Goal: Information Seeking & Learning: Learn about a topic

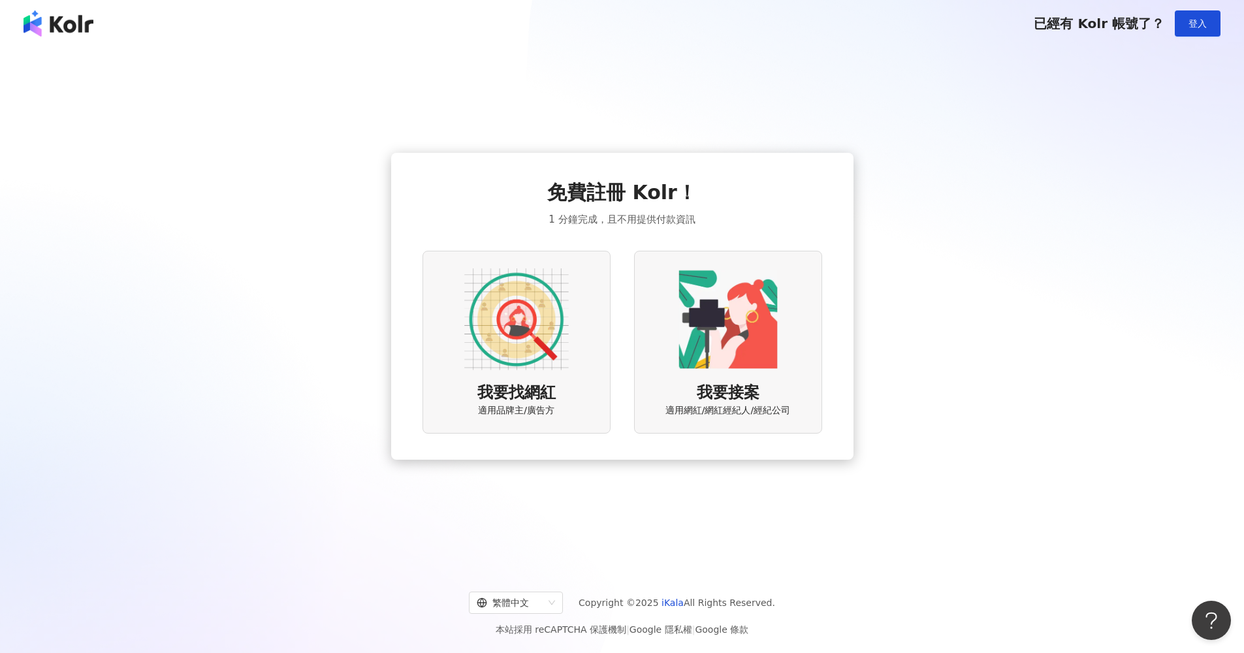
click at [588, 275] on div "我要找網紅 適用品牌主/廣告方" at bounding box center [517, 342] width 188 height 182
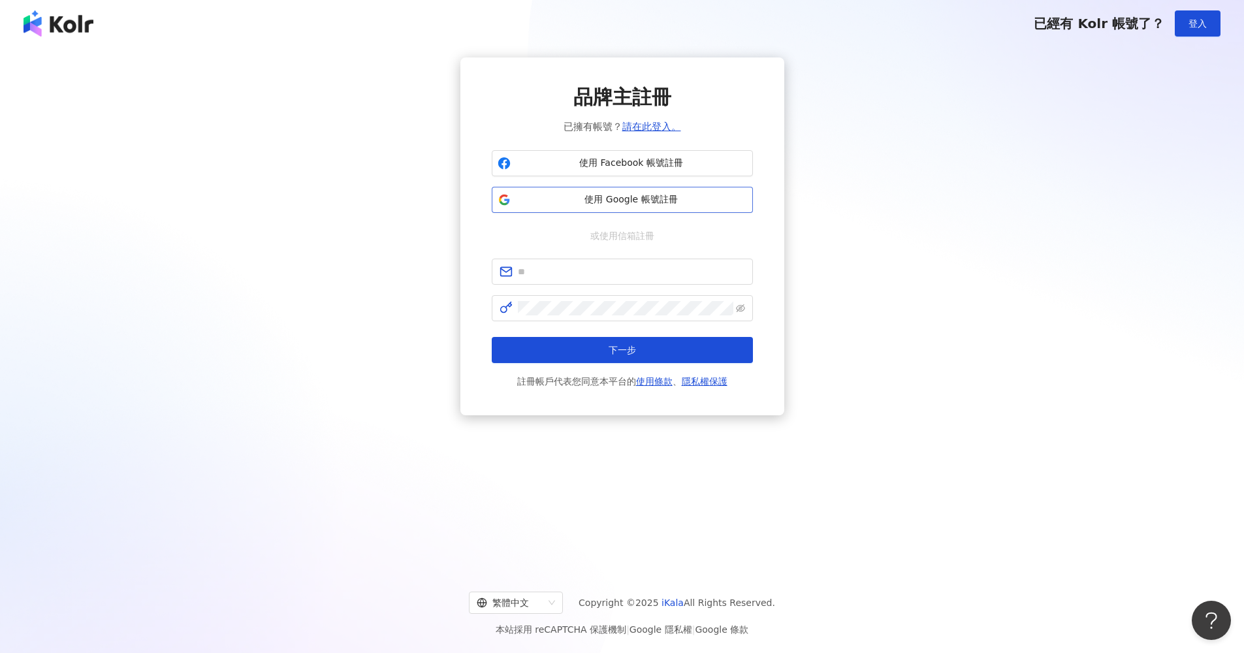
click at [650, 204] on span "使用 Google 帳號註冊" at bounding box center [631, 199] width 231 height 13
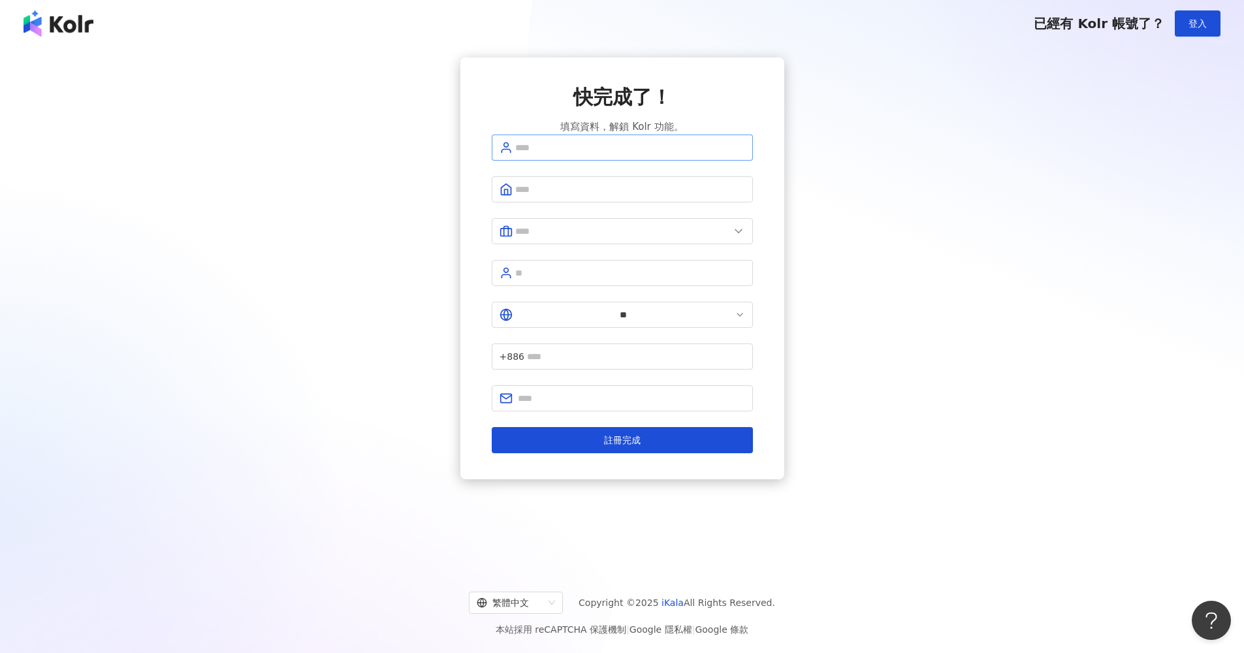
click at [654, 161] on span at bounding box center [622, 148] width 261 height 26
click at [661, 155] on input "text" at bounding box center [630, 147] width 230 height 14
click at [1195, 29] on button "登入" at bounding box center [1198, 23] width 46 height 26
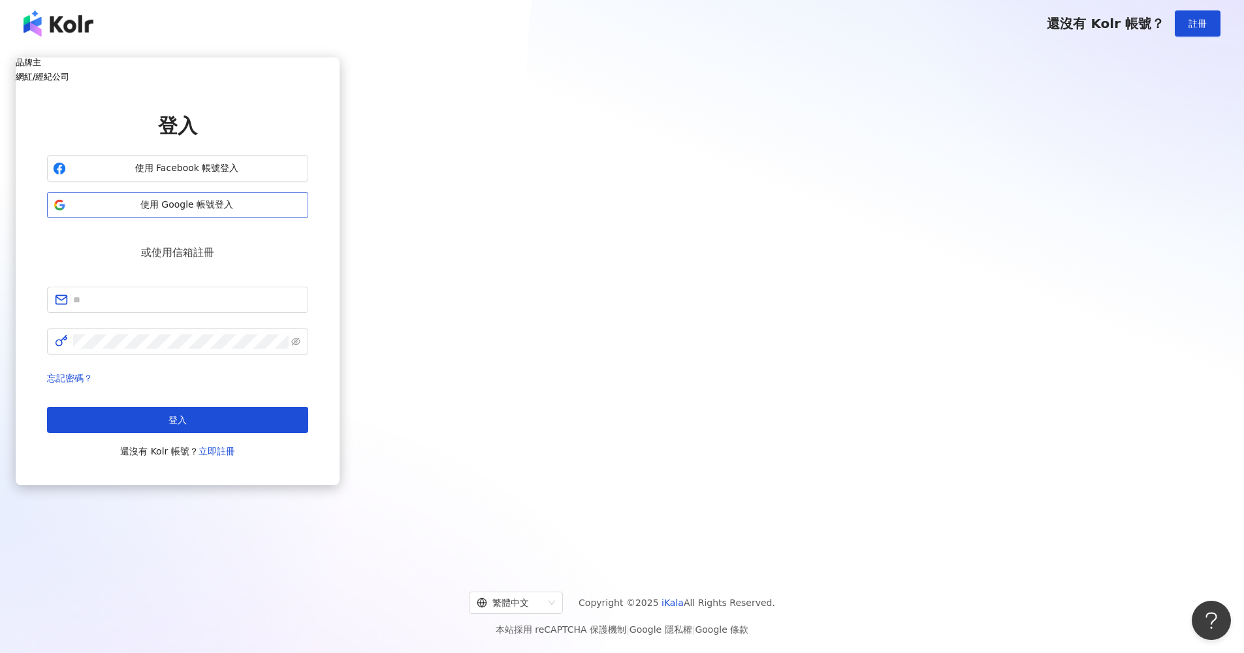
click at [302, 212] on span "使用 Google 帳號登入" at bounding box center [186, 205] width 231 height 13
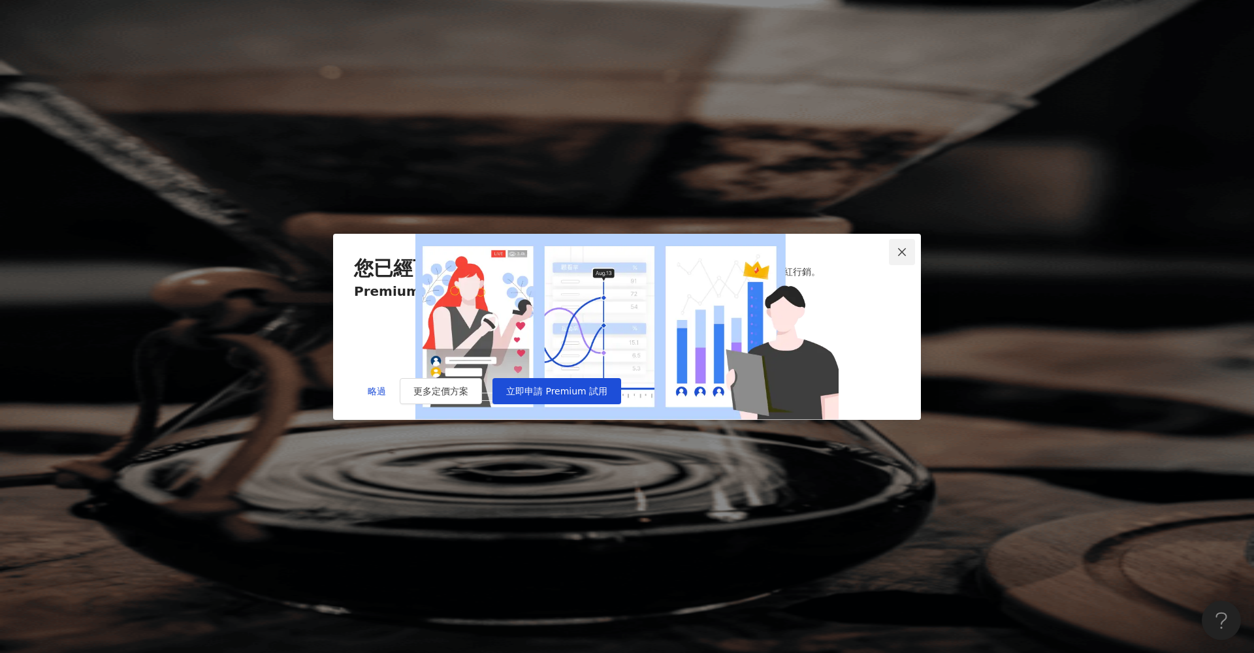
click at [905, 247] on icon "close" at bounding box center [902, 252] width 10 height 10
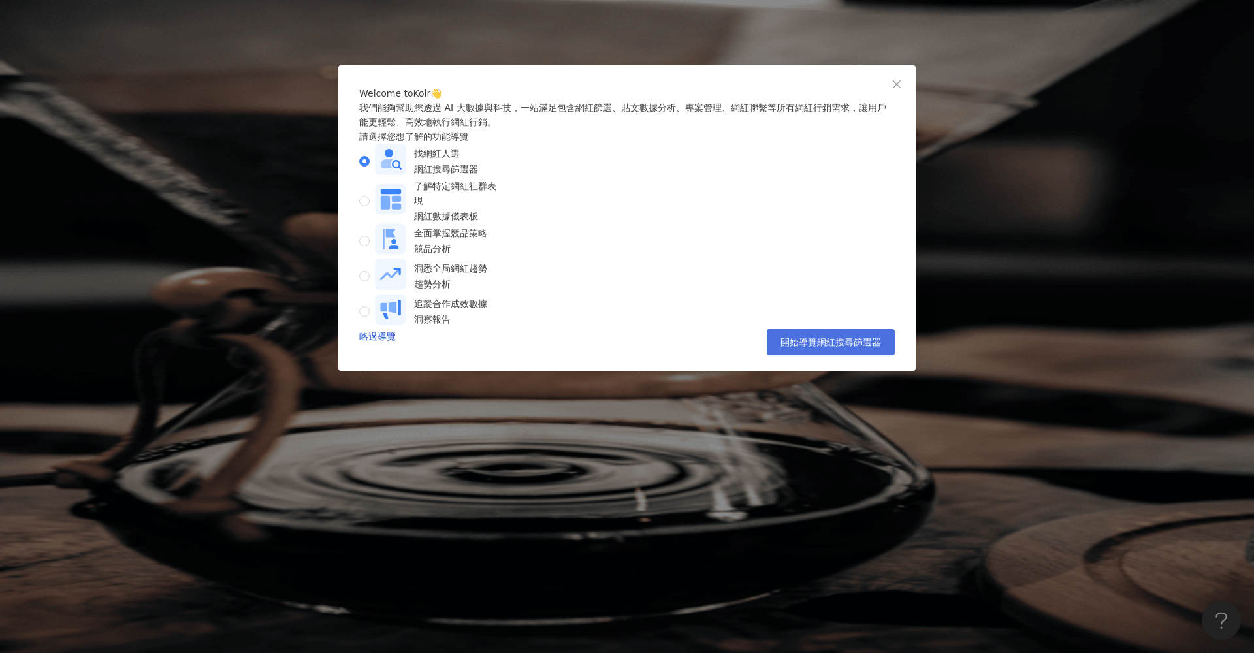
click at [809, 355] on button "開始導覽網紅搜尋篩選器" at bounding box center [831, 342] width 128 height 26
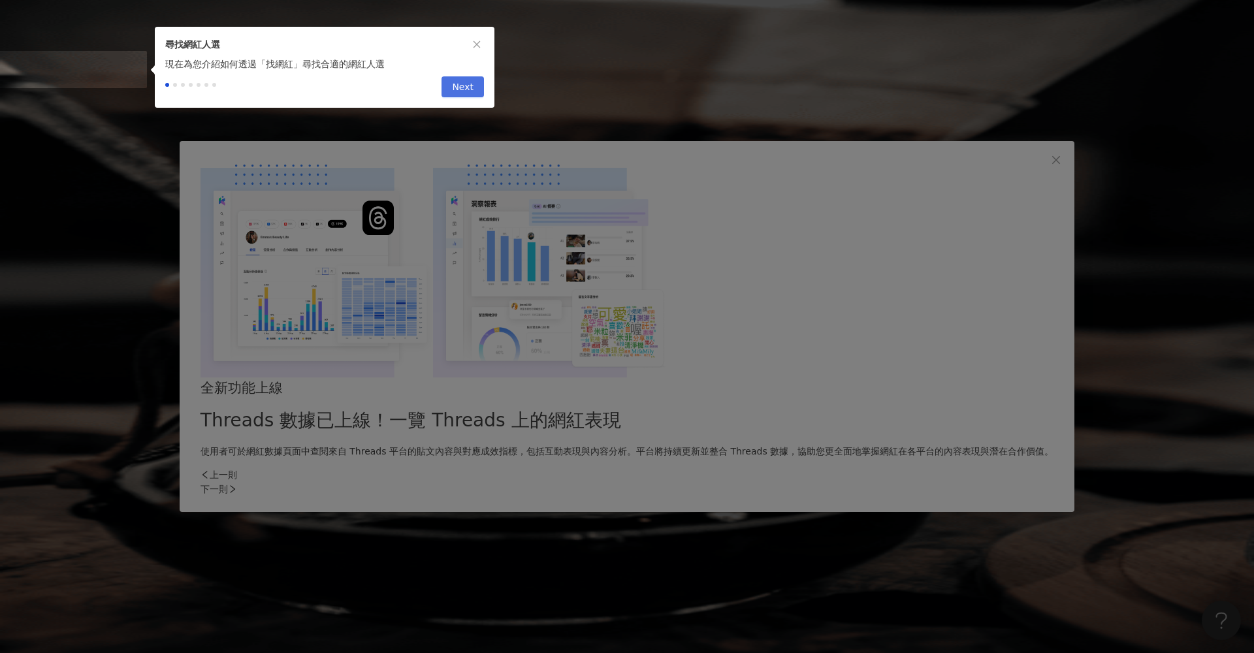
click at [464, 95] on span "Next" at bounding box center [463, 87] width 22 height 21
type input "*********"
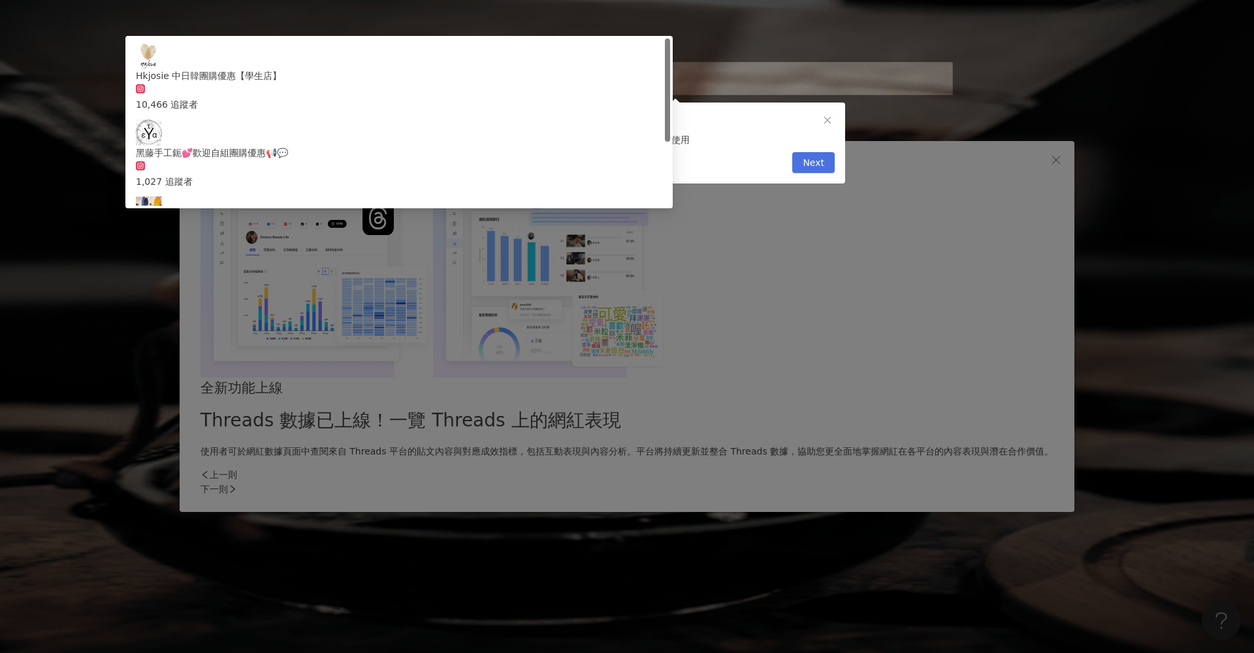
click at [808, 165] on span "Next" at bounding box center [814, 163] width 22 height 21
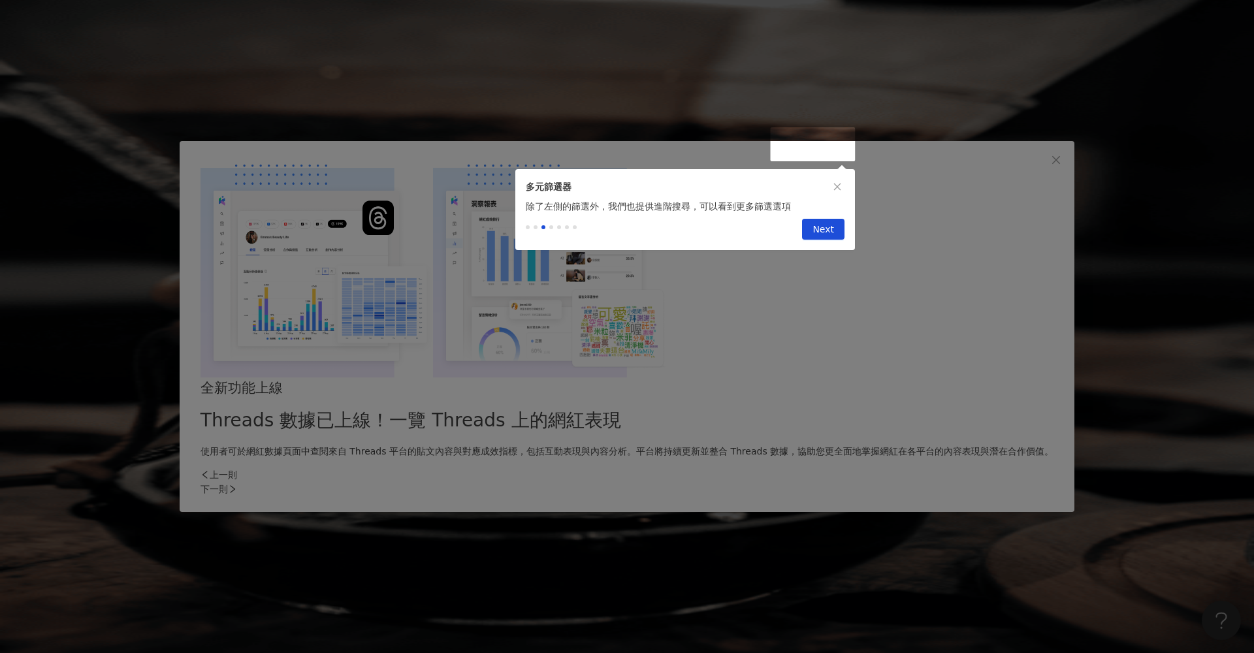
click at [824, 240] on span "Next" at bounding box center [823, 229] width 22 height 21
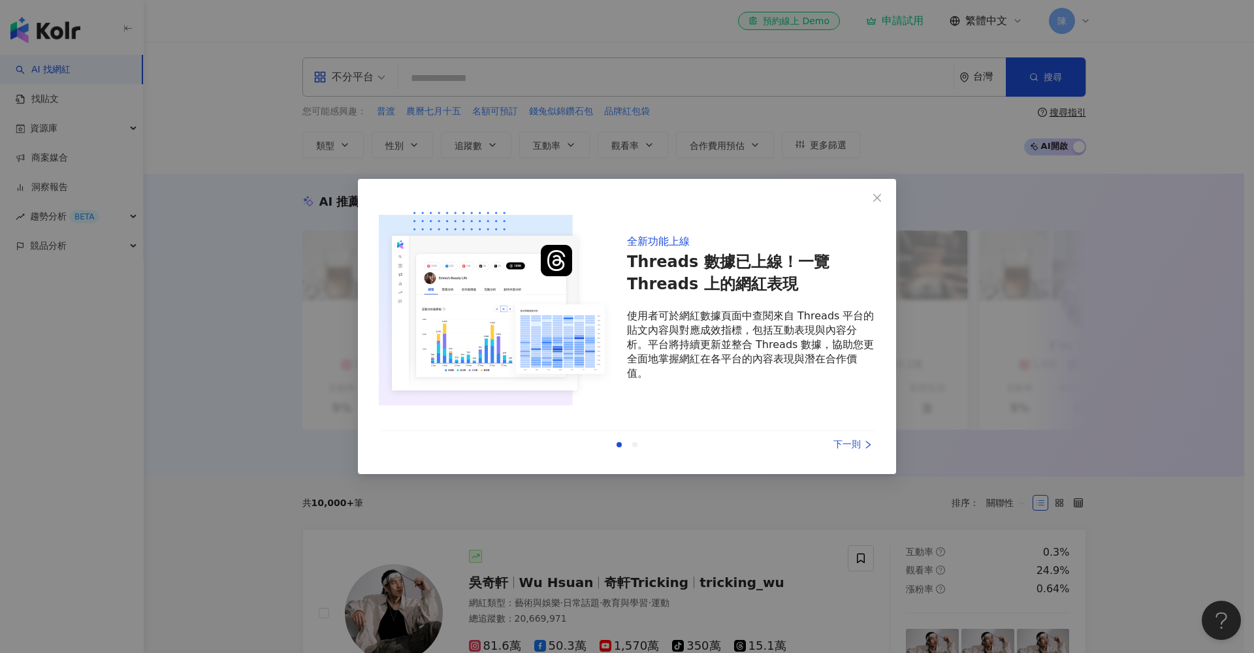
click at [854, 440] on div "下一則" at bounding box center [826, 445] width 98 height 14
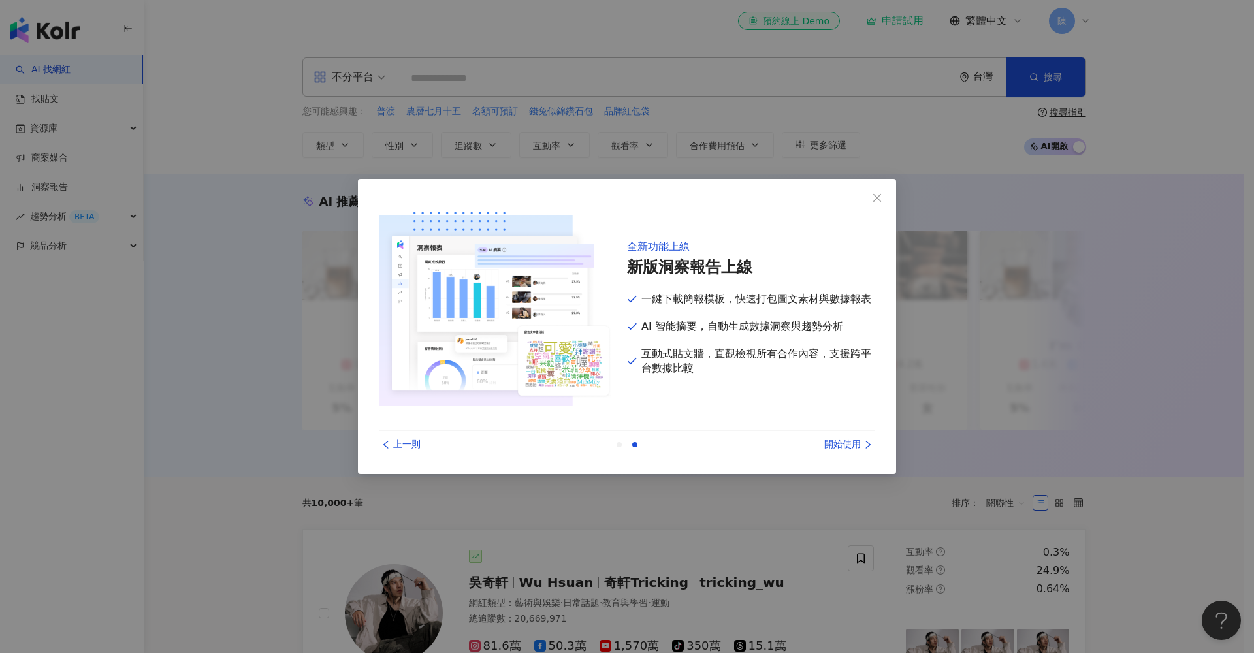
click at [853, 440] on div "開始使用" at bounding box center [826, 445] width 98 height 14
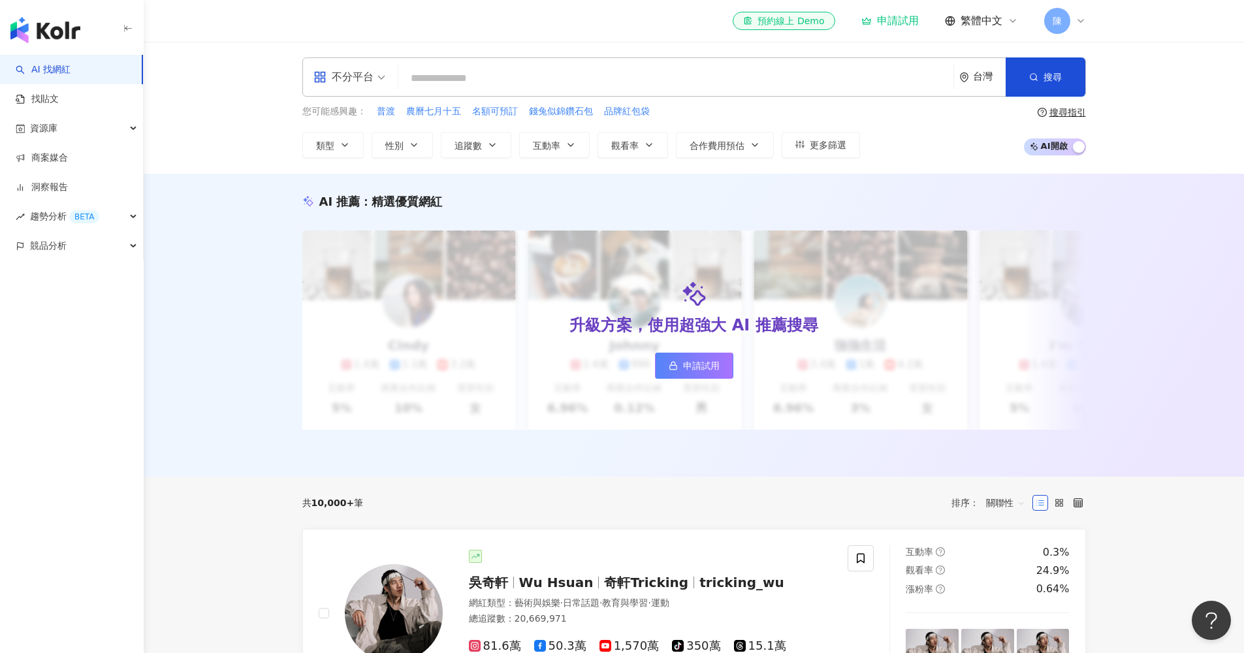
click at [583, 84] on input "search" at bounding box center [676, 78] width 545 height 25
type input "*"
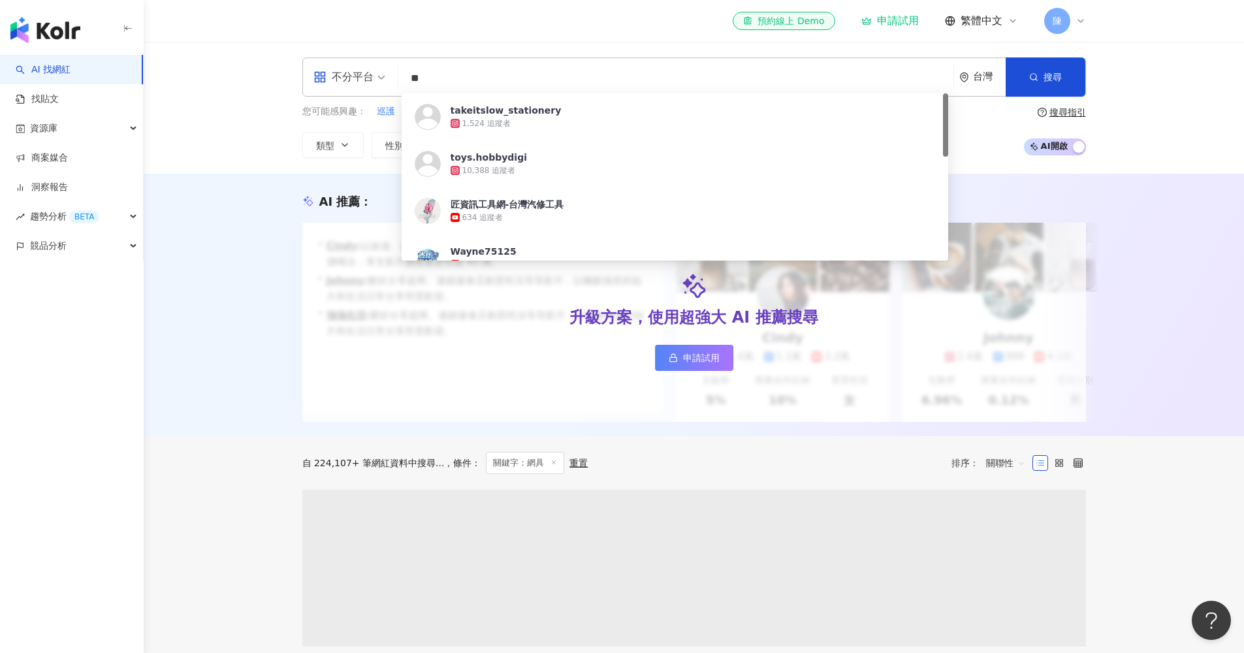
type input "*"
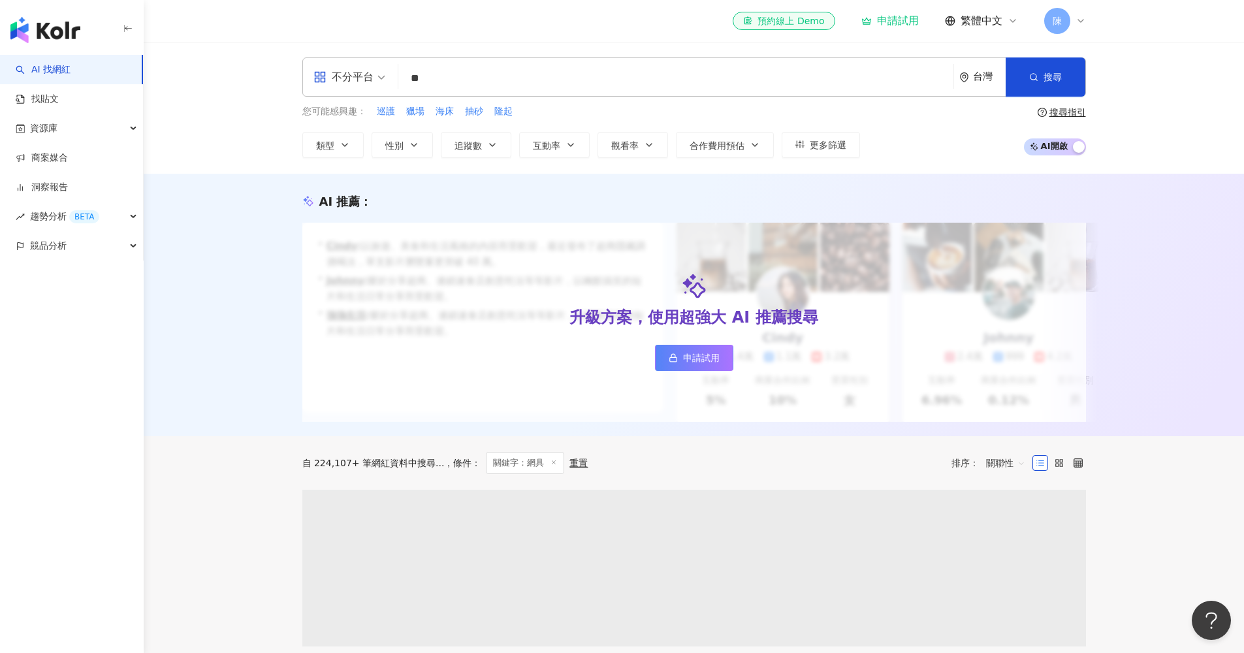
type input "**"
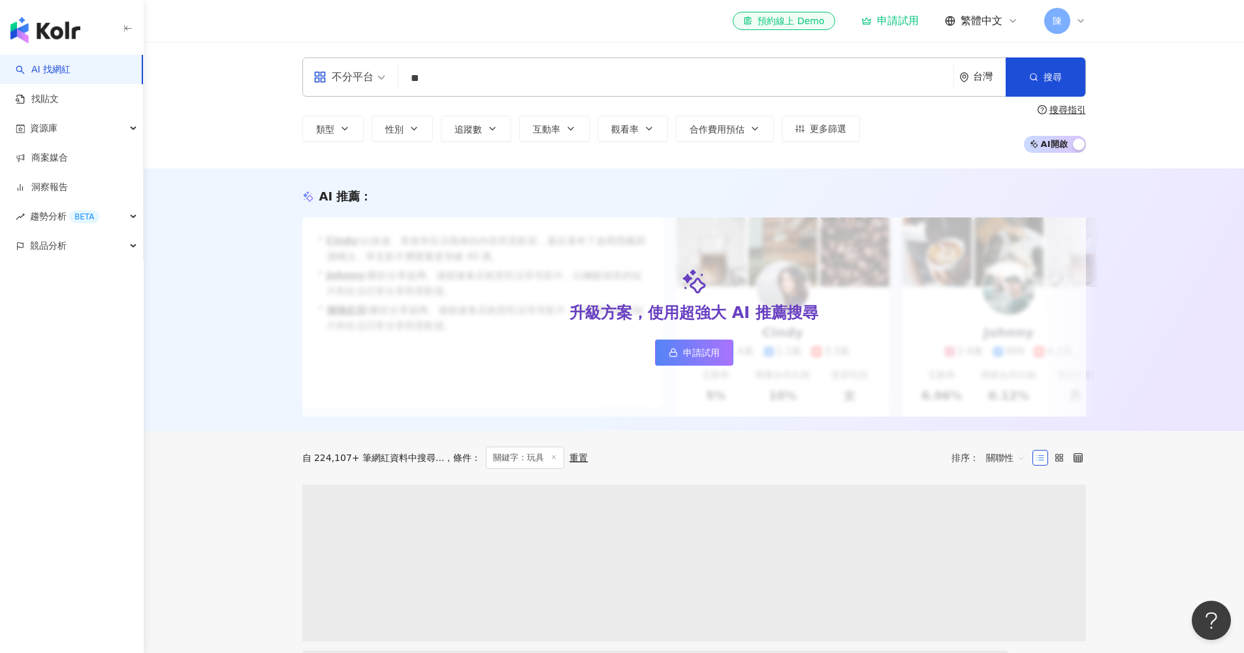
click at [236, 149] on div "不分平台 ** 台灣 搜尋 customizedTag 網紅類型 藝術與娛樂 / 玩具 模型 搜尋名稱、敘述、貼文含有關鍵字 “ 玩具 ” 的網紅 類型 性別…" at bounding box center [694, 105] width 1100 height 127
click at [451, 89] on input "**" at bounding box center [676, 78] width 545 height 25
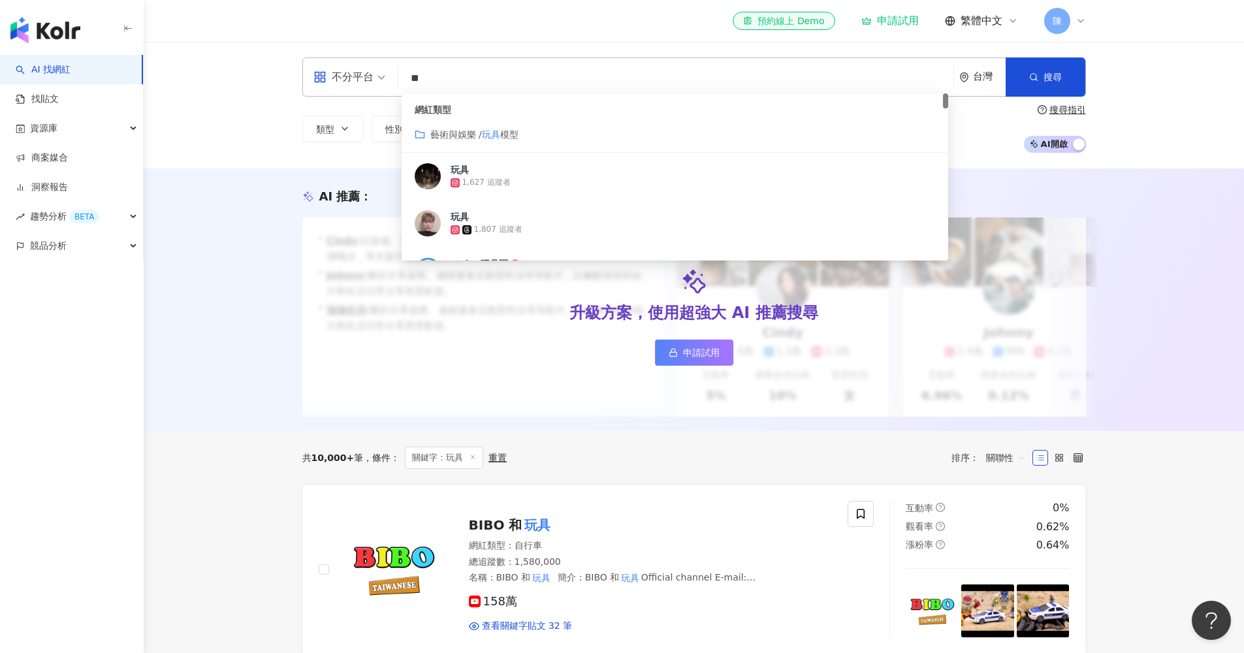
click at [438, 108] on div "網紅類型" at bounding box center [675, 110] width 521 height 13
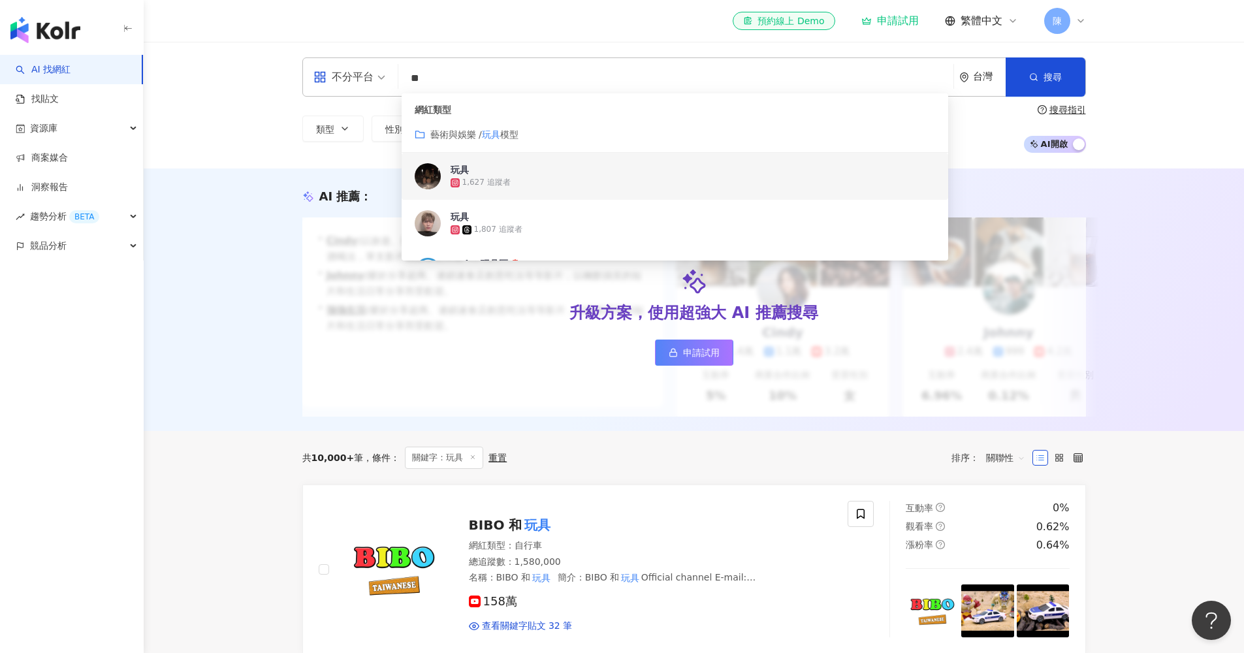
click at [236, 190] on div "AI 推薦 ： 升級方案，使用超強大 AI 推薦搜尋 申請試用 • Cindy : 以旅遊、美食和生活風格的內容而受歡迎，最近發布了超商隱藏調酒喝法，單支影片…" at bounding box center [694, 299] width 1100 height 263
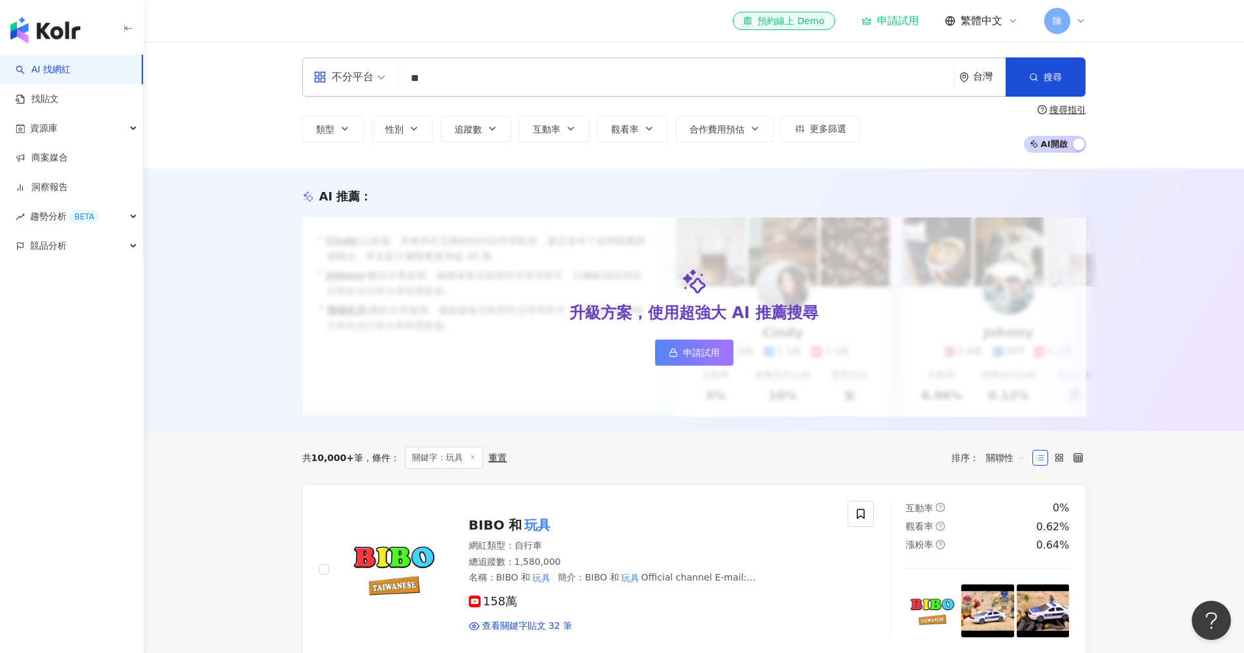
click at [439, 88] on input "**" at bounding box center [676, 78] width 545 height 25
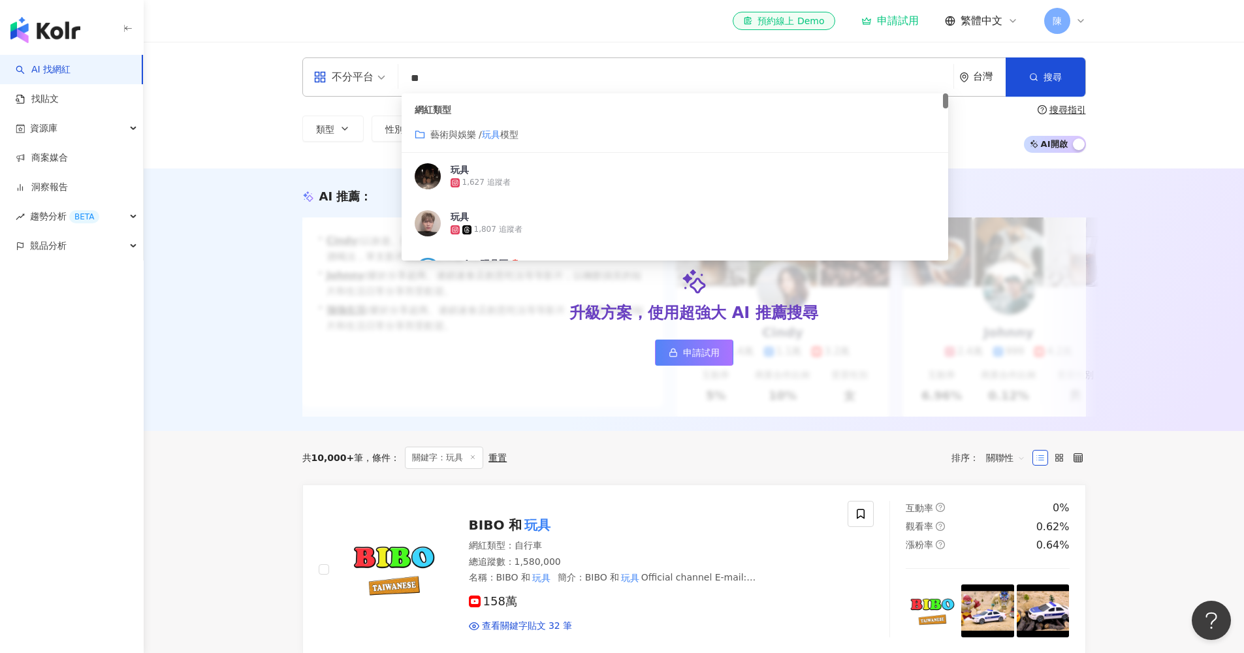
click at [436, 104] on div "網紅類型" at bounding box center [675, 110] width 521 height 13
drag, startPoint x: 431, startPoint y: 108, endPoint x: 434, endPoint y: 117, distance: 8.9
click at [431, 109] on div "網紅類型" at bounding box center [675, 110] width 521 height 13
click at [445, 133] on span "藝術與娛樂 /" at bounding box center [456, 134] width 52 height 10
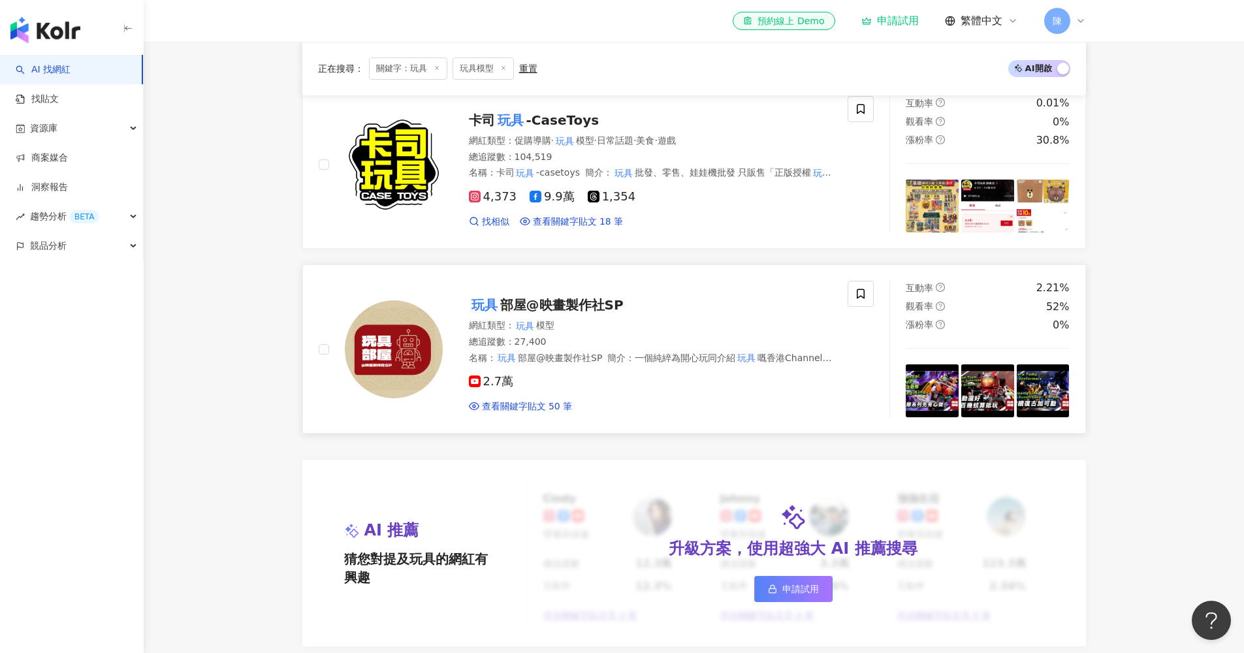
scroll to position [795, 0]
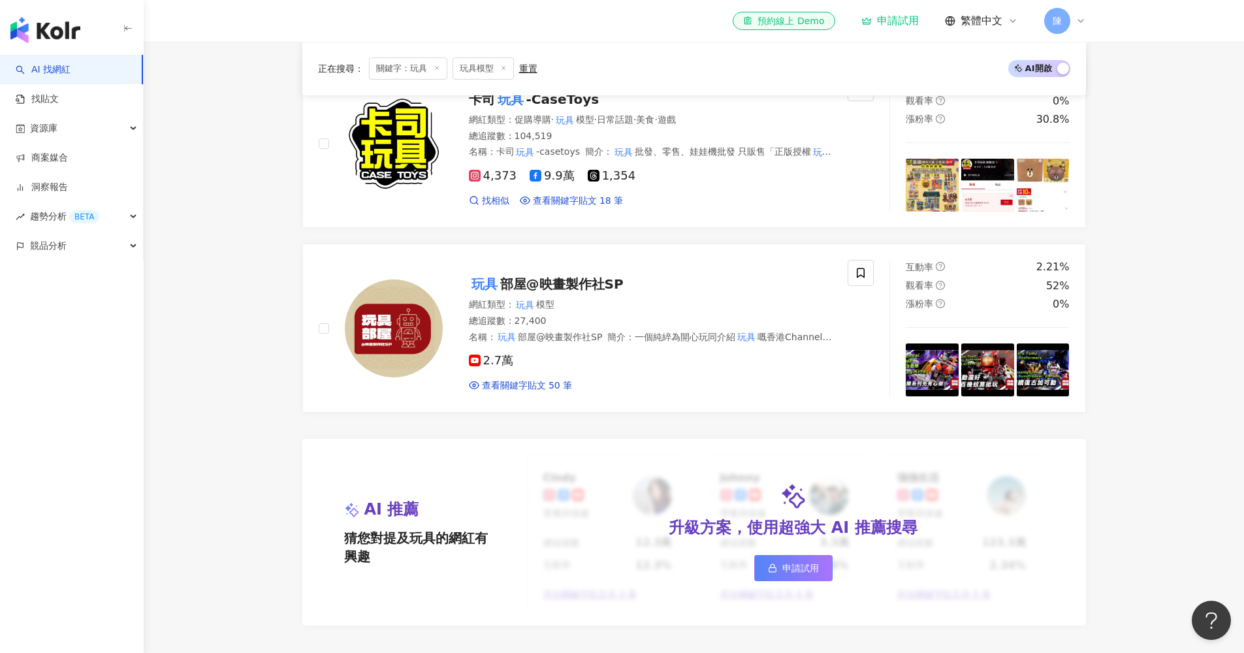
click at [214, 298] on main "不分平台 ** 台灣 搜尋 customizedTag 1fddca47-6025-4279-9118-216b2ffe798e 網紅類型 藝術與娛樂 / 玩…" at bounding box center [694, 240] width 1100 height 1989
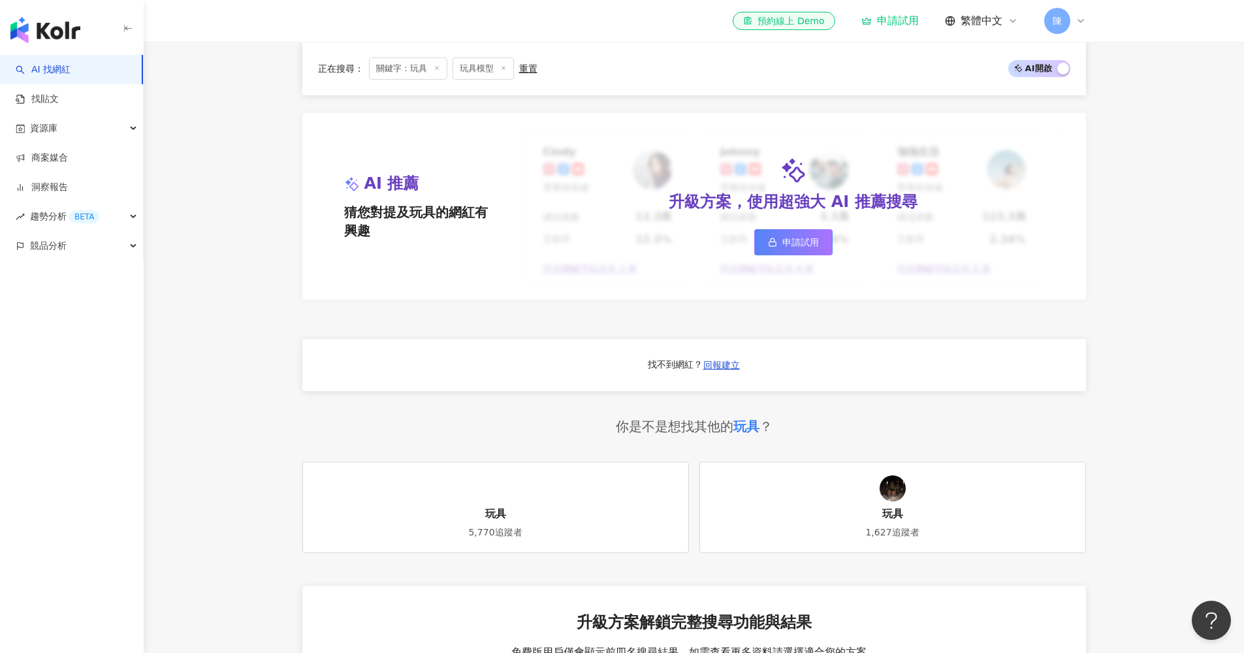
scroll to position [1234, 0]
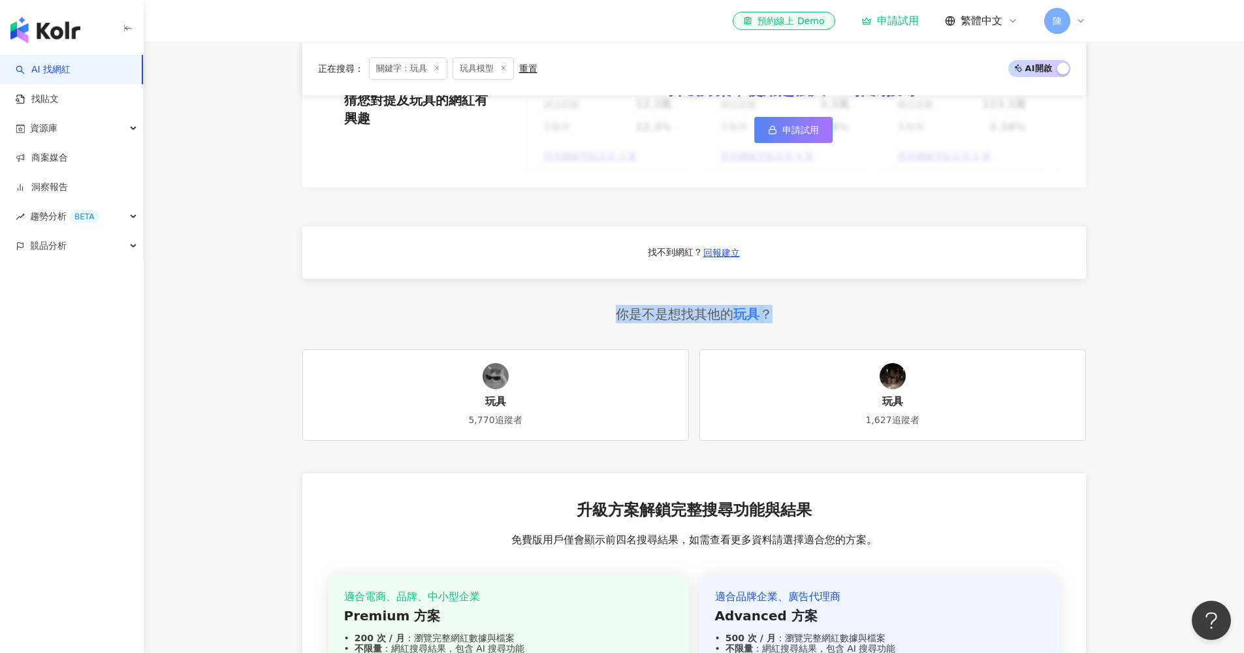
drag, startPoint x: 623, startPoint y: 330, endPoint x: 794, endPoint y: 327, distance: 171.2
click at [786, 323] on div "你是不是想找其他的 玩具 ？" at bounding box center [694, 314] width 784 height 18
click at [797, 323] on div "你是不是想找其他的 玩具 ？" at bounding box center [694, 314] width 784 height 18
drag, startPoint x: 773, startPoint y: 329, endPoint x: 630, endPoint y: 330, distance: 142.4
click at [632, 323] on div "你是不是想找其他的 玩具 ？" at bounding box center [694, 314] width 784 height 18
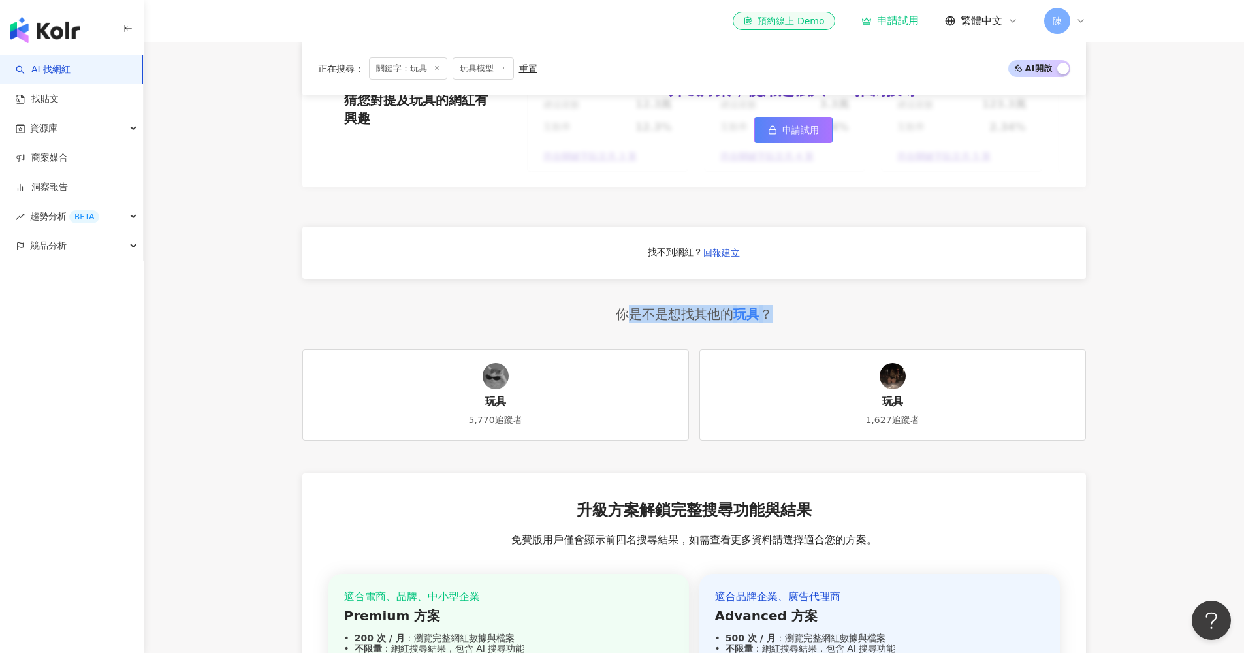
click at [630, 323] on div "你是不是想找其他的 玩具 ？" at bounding box center [694, 314] width 157 height 18
drag, startPoint x: 619, startPoint y: 329, endPoint x: 796, endPoint y: 328, distance: 177.0
click at [794, 323] on div "你是不是想找其他的 玩具 ？" at bounding box center [694, 314] width 784 height 18
click at [796, 323] on div "你是不是想找其他的 玩具 ？" at bounding box center [694, 314] width 784 height 18
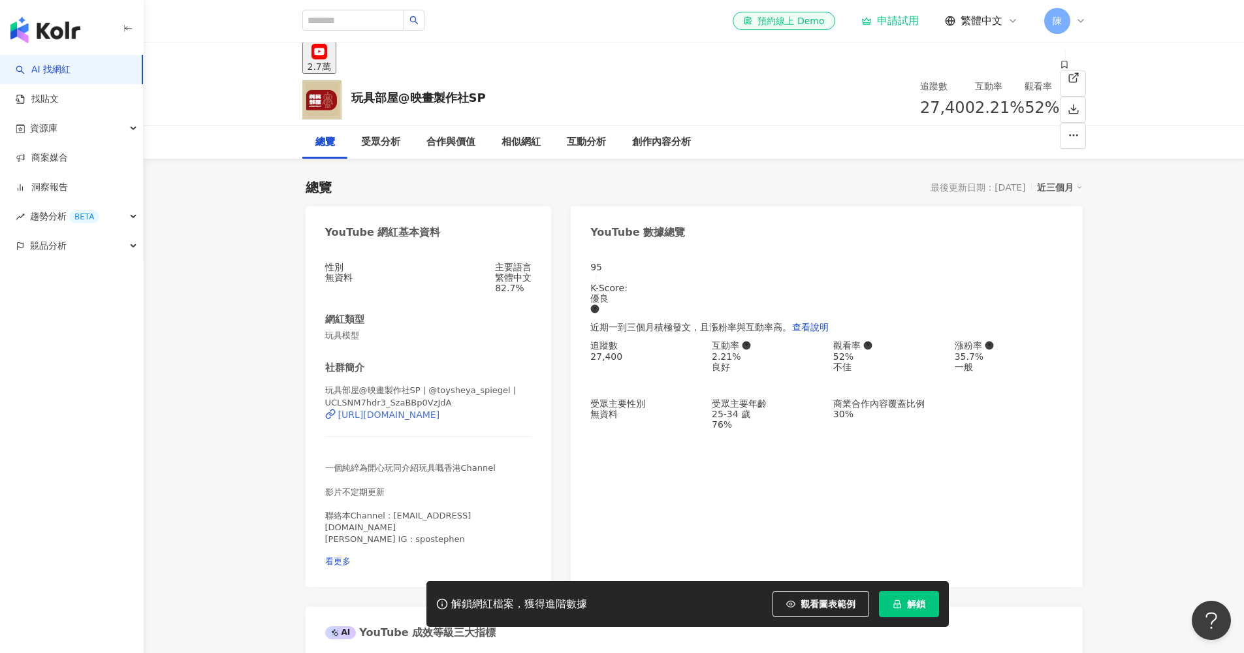
click at [427, 418] on div "[URL][DOMAIN_NAME]" at bounding box center [389, 414] width 102 height 10
